Goal: Task Accomplishment & Management: Use online tool/utility

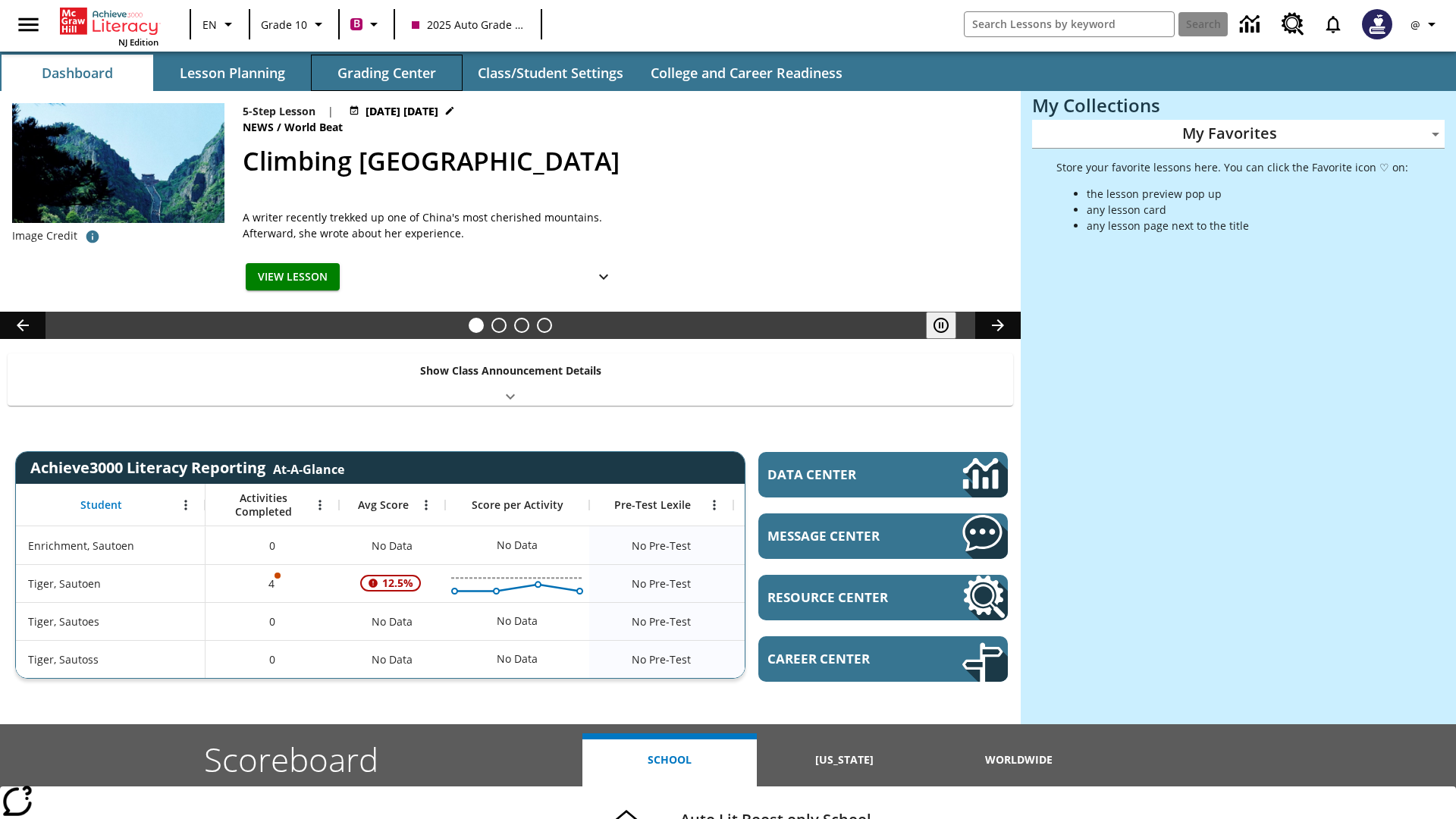
click at [387, 73] on button "Grading Center" at bounding box center [386, 73] width 152 height 37
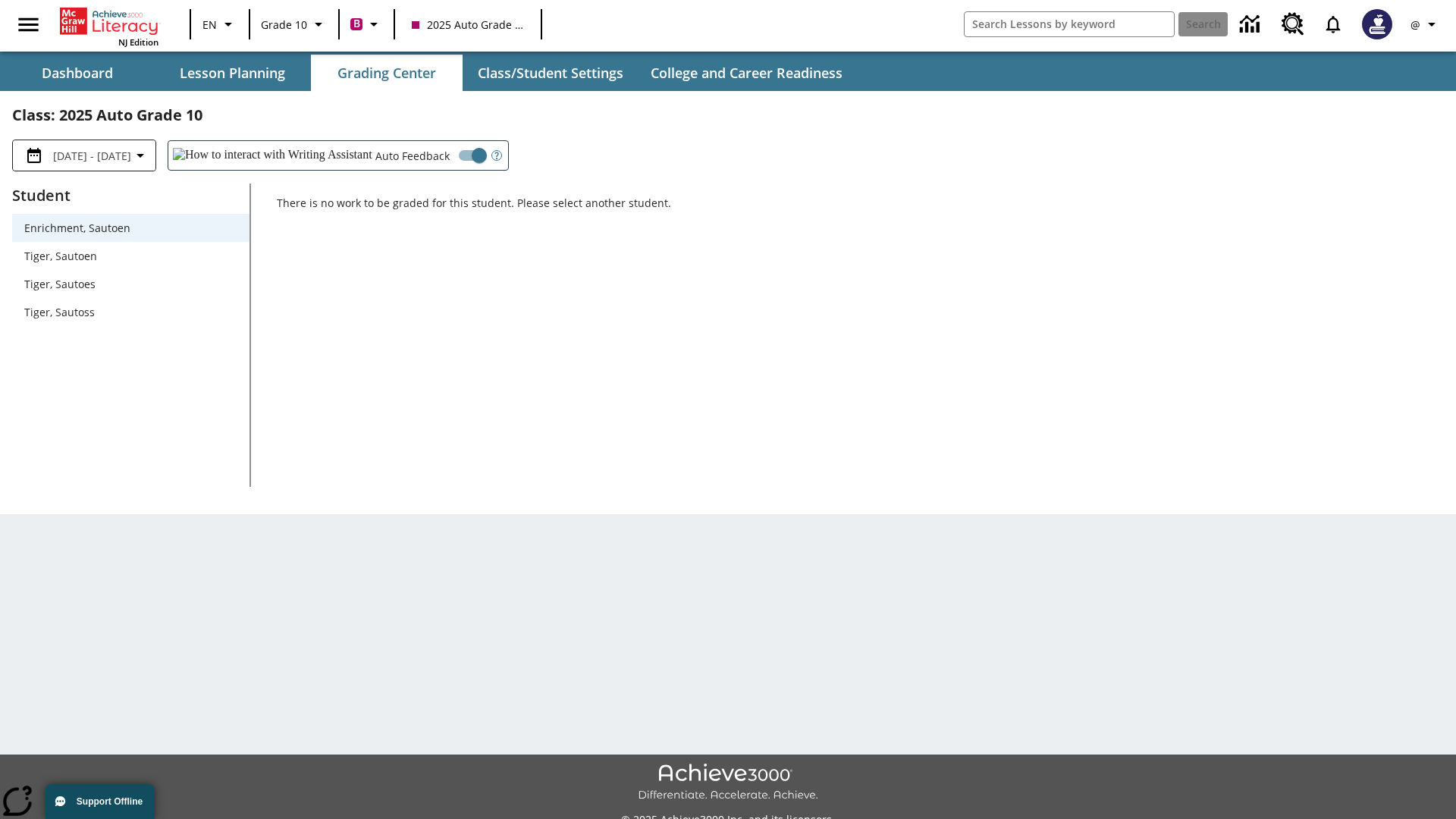
click at [130, 256] on span "Tiger, Sautoen" at bounding box center [130, 256] width 213 height 16
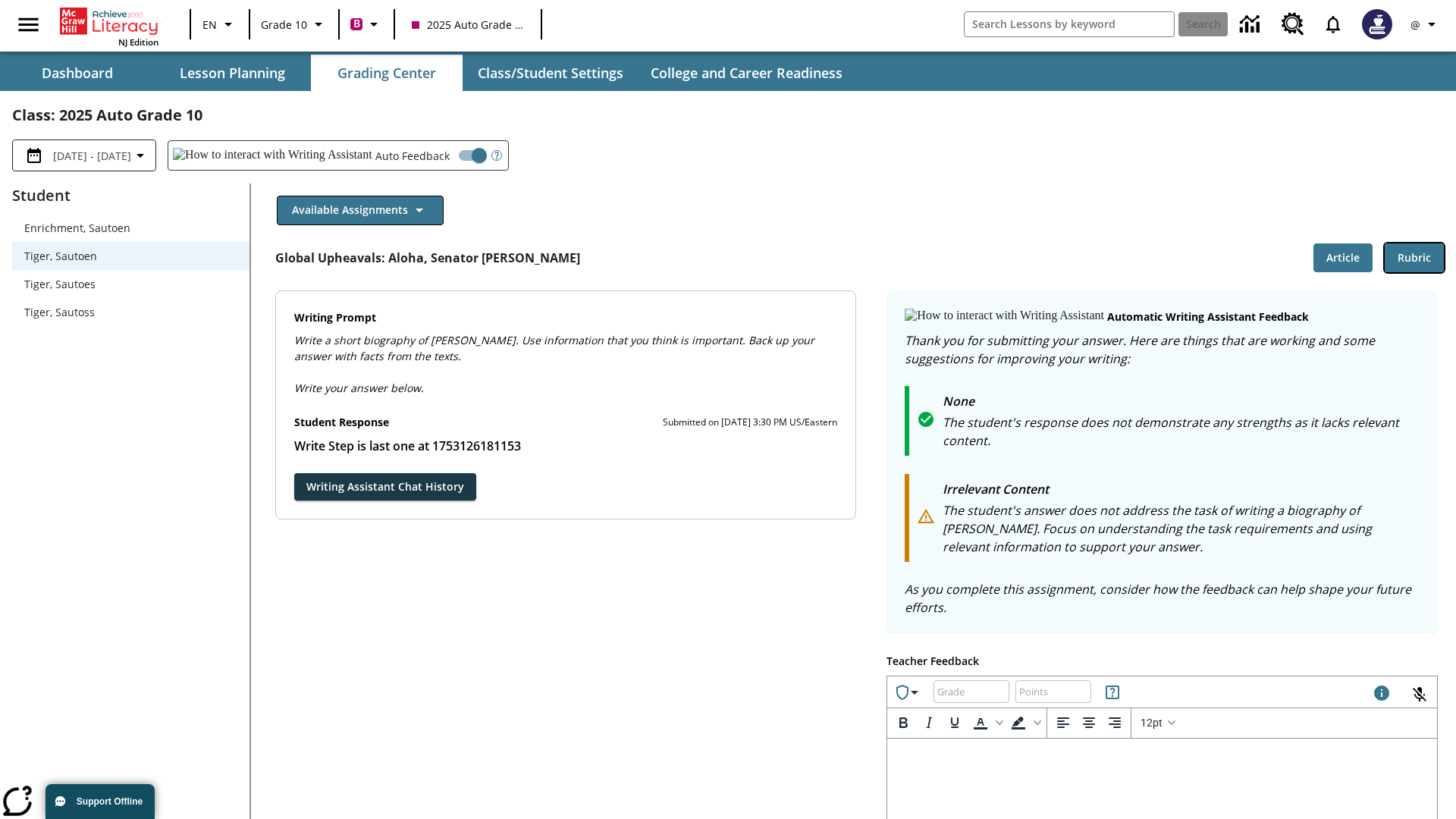
click at [1414, 257] on button "Rubric" at bounding box center [1414, 258] width 59 height 30
click at [1343, 257] on button "Article" at bounding box center [1342, 258] width 59 height 30
click at [220, 24] on icon "Language: EN, Select a language" at bounding box center [229, 24] width 18 height 18
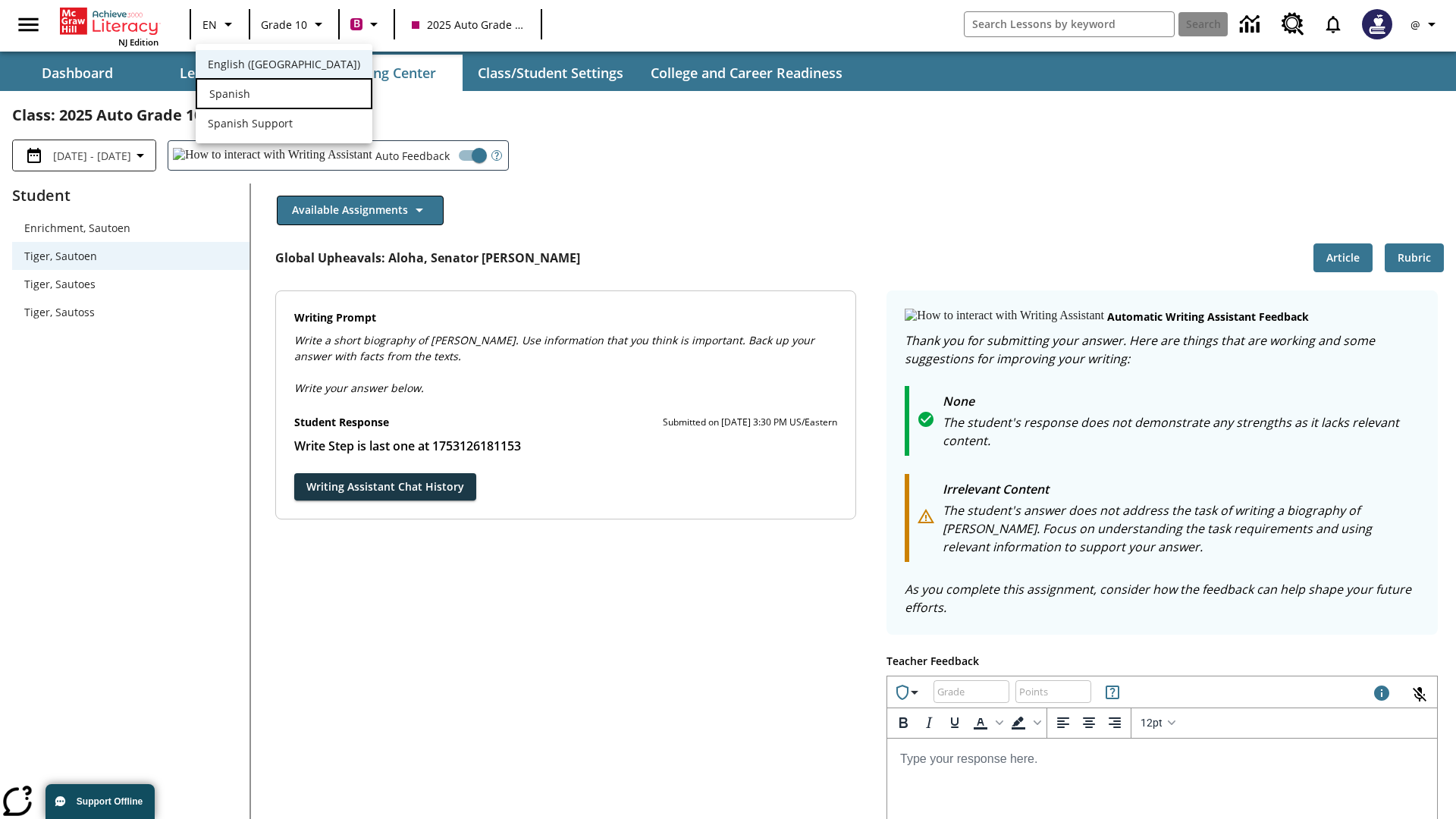
click at [252, 95] on div "Spanish" at bounding box center [284, 93] width 177 height 31
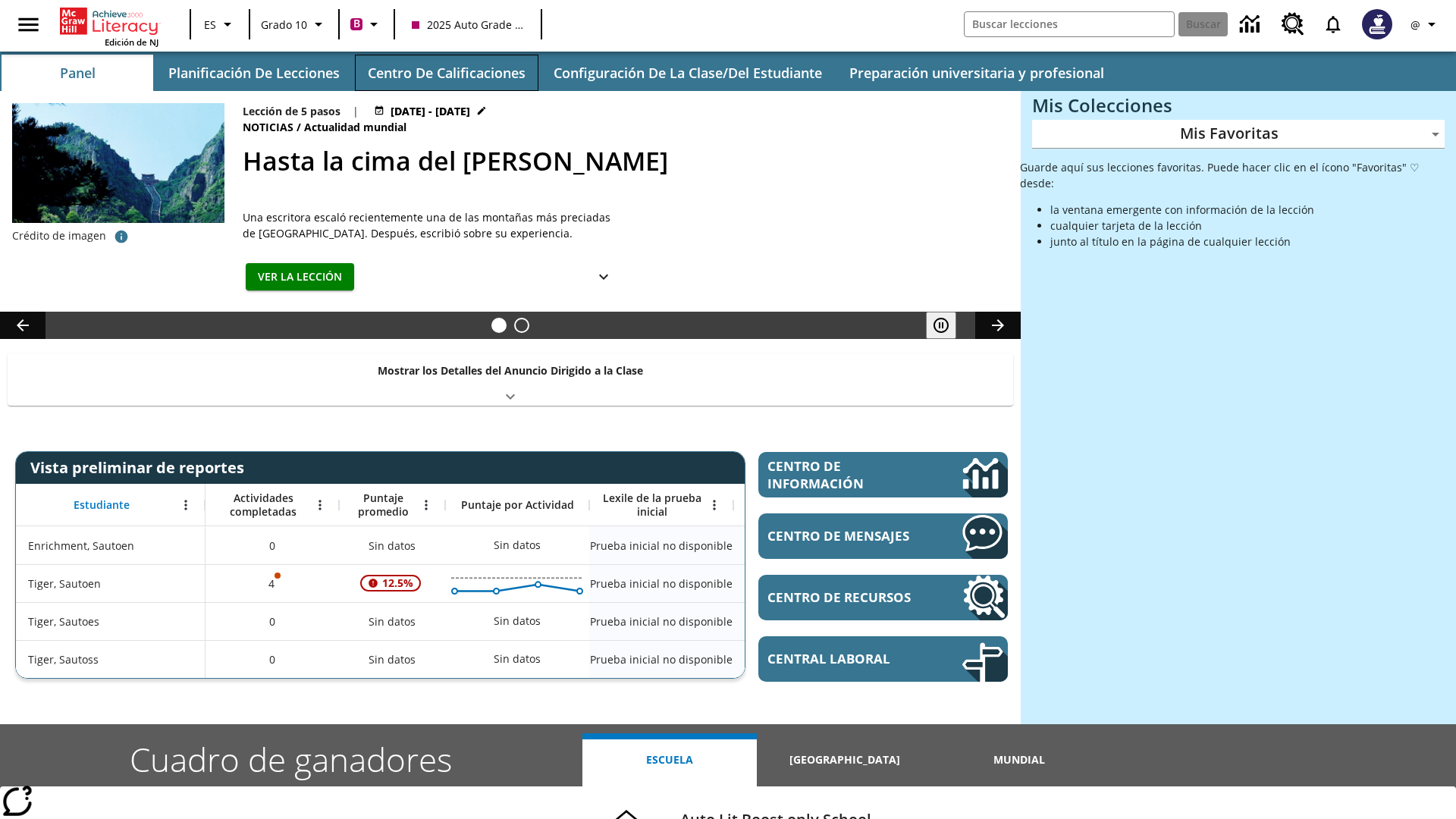
click at [446, 73] on button "Centro de calificaciones" at bounding box center [446, 73] width 184 height 37
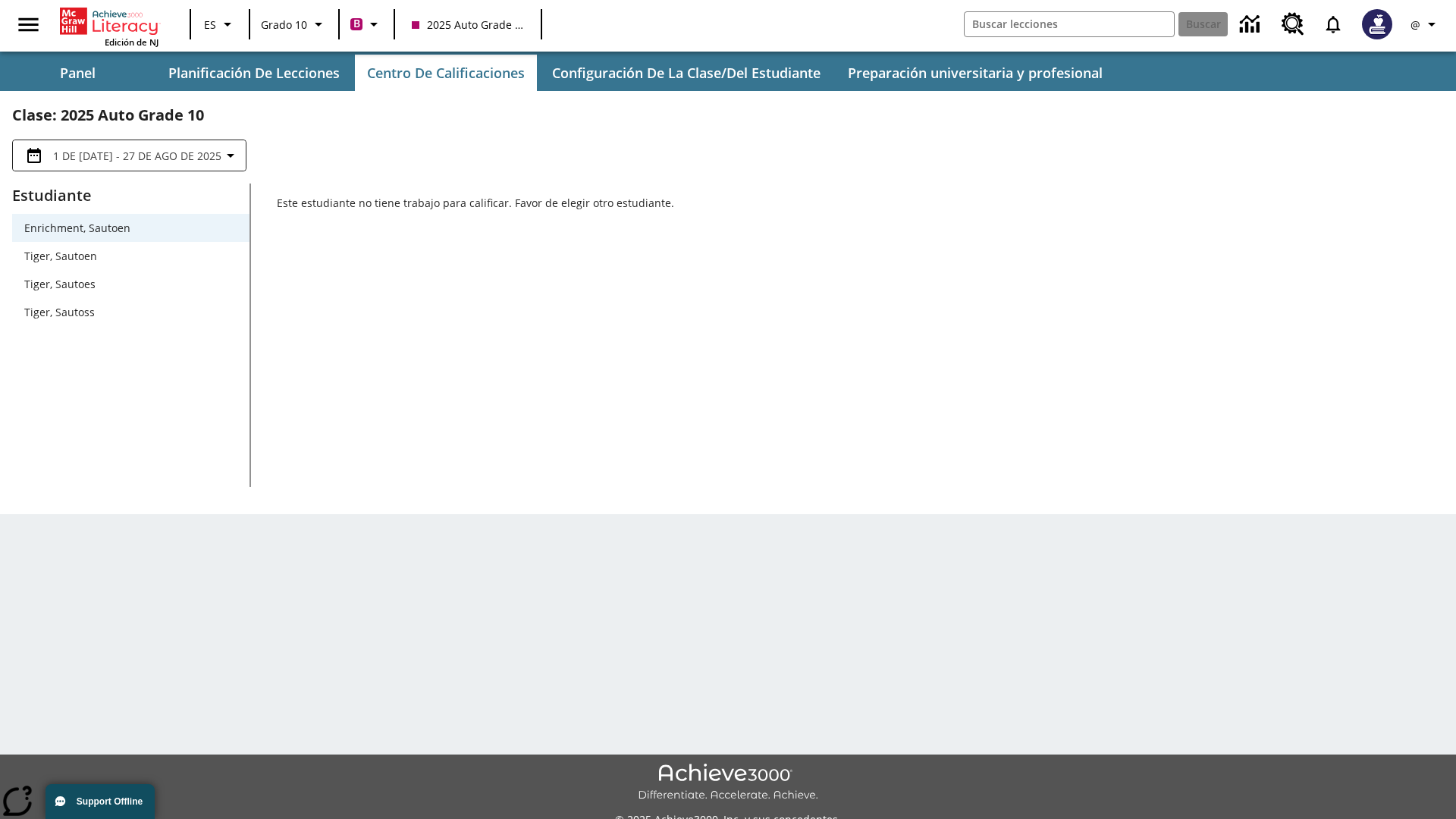
click at [130, 256] on span "Tiger, Sautoen" at bounding box center [130, 256] width 213 height 16
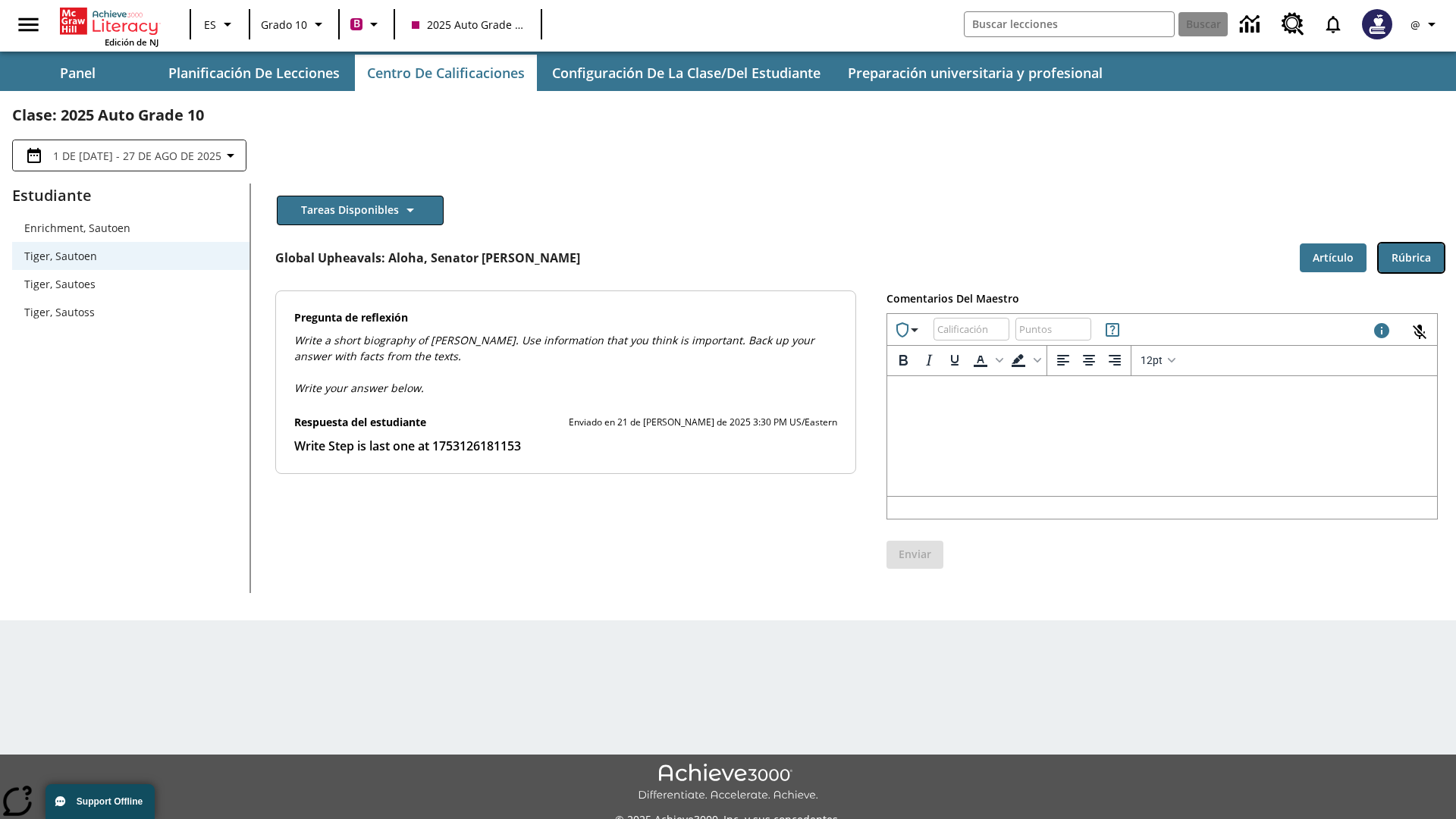
click at [1411, 257] on button "Rúbrica" at bounding box center [1411, 258] width 66 height 30
click at [1333, 257] on button "Artículo" at bounding box center [1333, 258] width 66 height 30
